Goal: Transaction & Acquisition: Purchase product/service

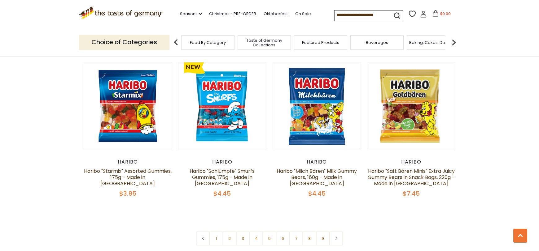
scroll to position [1434, 0]
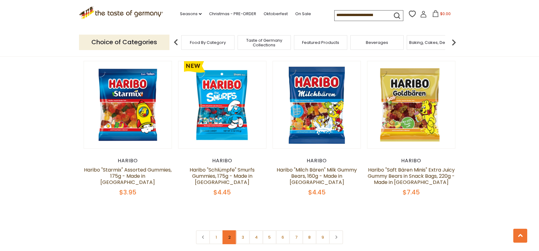
click at [229, 231] on link "2" at bounding box center [230, 238] width 14 height 14
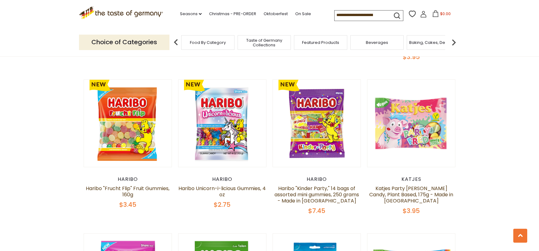
scroll to position [947, 0]
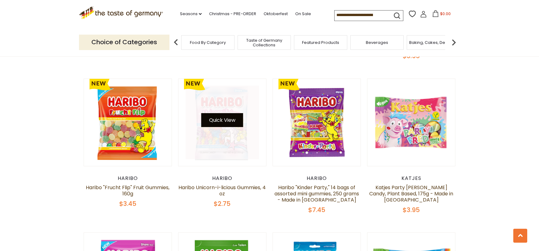
click at [227, 113] on button "Quick View" at bounding box center [222, 120] width 42 height 14
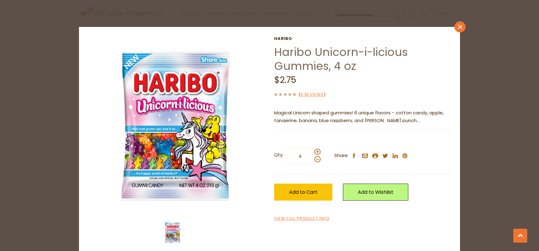
click at [459, 22] on link "close" at bounding box center [459, 26] width 11 height 11
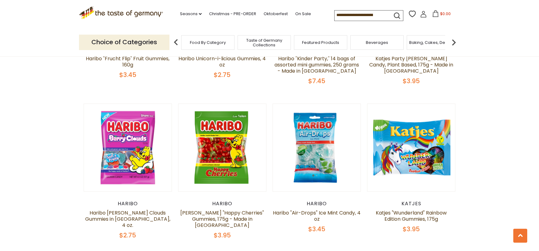
scroll to position [1077, 0]
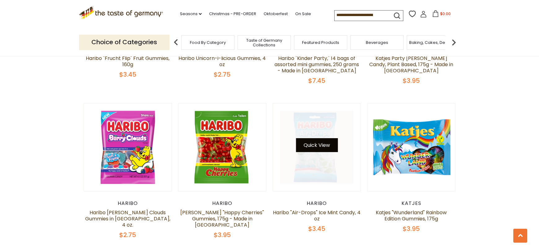
click at [314, 138] on button "Quick View" at bounding box center [317, 145] width 42 height 14
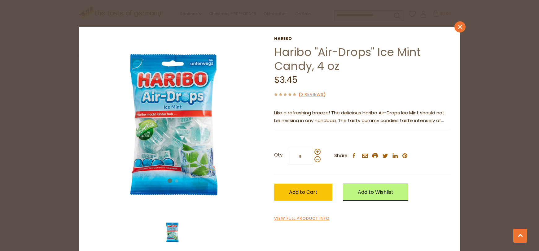
click at [459, 27] on icon "close" at bounding box center [460, 27] width 5 height 5
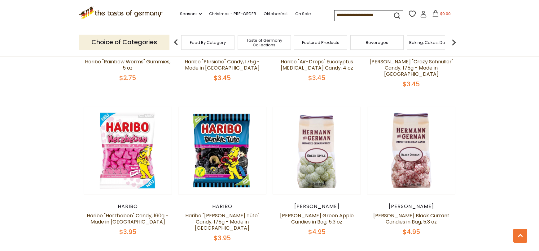
scroll to position [1382, 0]
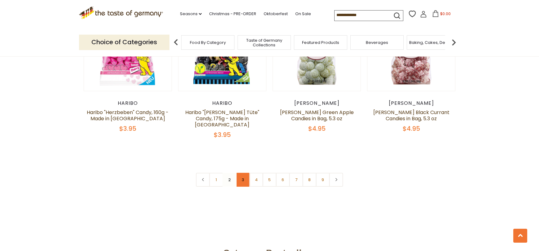
click at [242, 173] on link "3" at bounding box center [243, 180] width 14 height 14
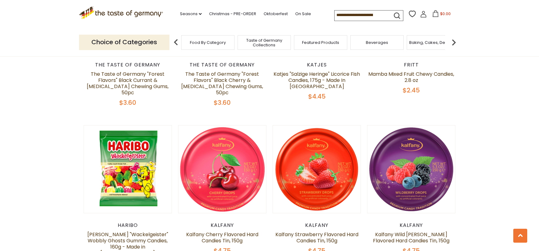
scroll to position [457, 0]
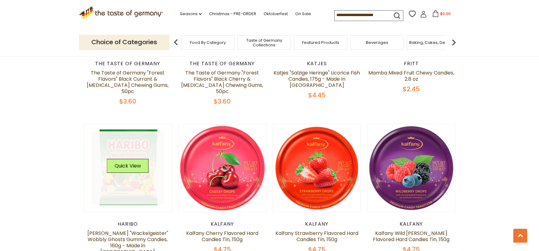
click at [136, 153] on div "Quick View" at bounding box center [128, 169] width 74 height 74
click at [125, 159] on button "Quick View" at bounding box center [128, 166] width 42 height 14
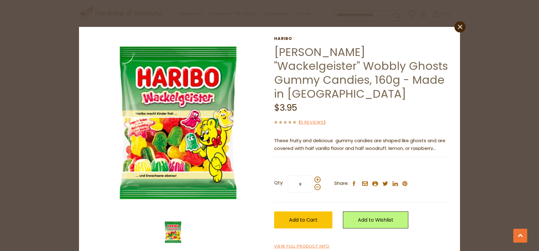
click at [44, 141] on div "close [GEOGRAPHIC_DATA] [PERSON_NAME] "Wackelgeister" Wobbly Ghosts Gummy Candi…" at bounding box center [269, 125] width 539 height 251
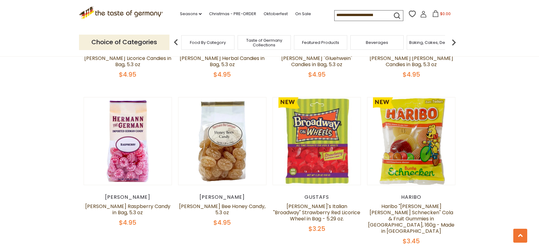
scroll to position [1415, 0]
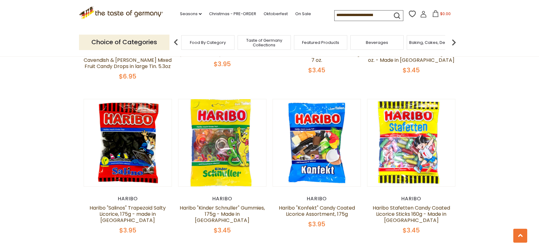
scroll to position [1368, 0]
